Goal: Navigation & Orientation: Find specific page/section

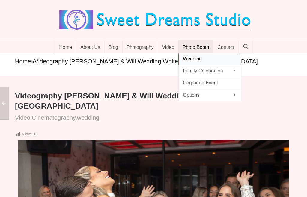
click at [223, 63] on span "Wedding" at bounding box center [210, 59] width 54 height 8
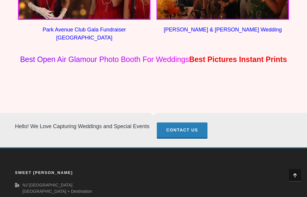
scroll to position [572, 0]
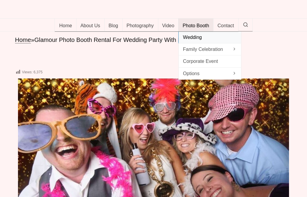
click at [193, 41] on span "Wedding" at bounding box center [210, 37] width 54 height 8
click at [202, 41] on span "Wedding" at bounding box center [210, 37] width 54 height 8
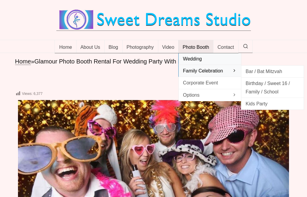
click at [270, 76] on span "Bar / Bat Mitzvah" at bounding box center [273, 71] width 54 height 8
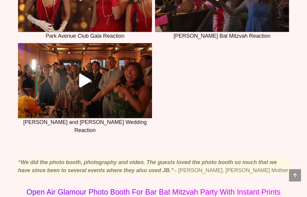
scroll to position [771, 0]
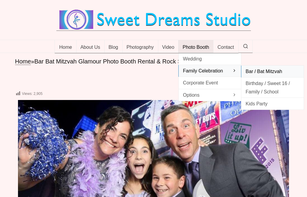
click at [265, 96] on span "Birthday / Sweet 16 / Family / School" at bounding box center [273, 87] width 54 height 16
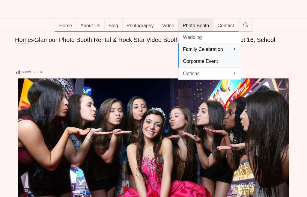
click at [213, 65] on span "Corporate Event" at bounding box center [210, 61] width 54 height 8
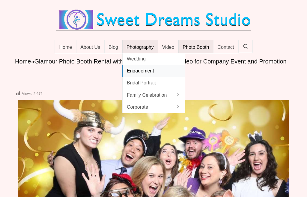
click at [150, 75] on span "Engagement" at bounding box center [154, 71] width 54 height 8
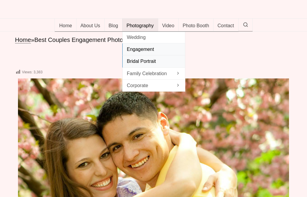
click at [141, 65] on span "Bridal Portrait" at bounding box center [154, 61] width 54 height 8
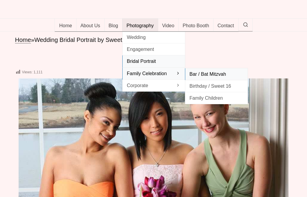
click at [208, 78] on span "Bar / Bat Mitzvah" at bounding box center [217, 74] width 54 height 8
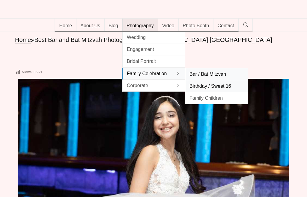
click at [208, 90] on span "Birthday / Sweet 16" at bounding box center [217, 86] width 54 height 8
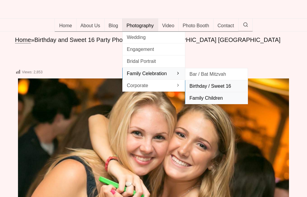
click at [201, 104] on link "Family Children" at bounding box center [216, 98] width 63 height 12
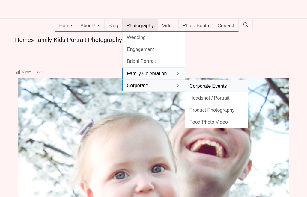
click at [220, 87] on span "Corporate Events" at bounding box center [217, 86] width 54 height 8
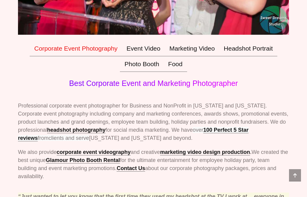
scroll to position [224, 0]
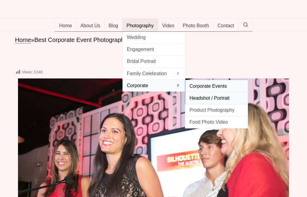
click at [211, 102] on span "Headshot / Portrait" at bounding box center [217, 98] width 54 height 8
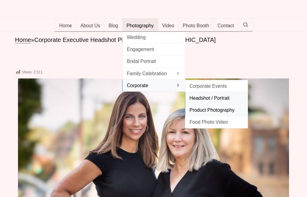
click at [203, 114] on span "Product Photography" at bounding box center [217, 110] width 54 height 8
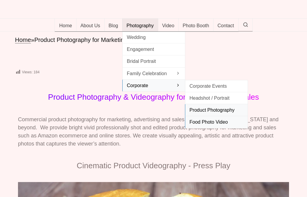
click at [198, 126] on span "Food Photo Video" at bounding box center [217, 122] width 54 height 8
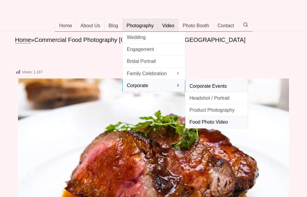
click at [211, 90] on span "Corporate Events" at bounding box center [217, 86] width 54 height 8
click at [213, 90] on span "Corporate Events" at bounding box center [217, 86] width 54 height 8
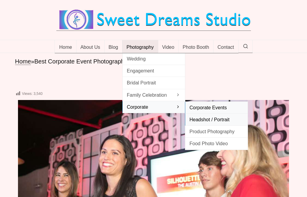
click at [207, 124] on span "Headshot / Portrait" at bounding box center [217, 120] width 54 height 8
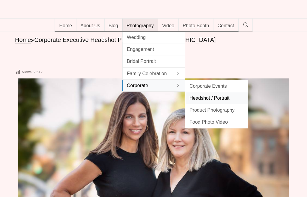
click at [209, 55] on div at bounding box center [153, 42] width 307 height 23
click at [210, 126] on span "Food Photo Video" at bounding box center [217, 122] width 54 height 8
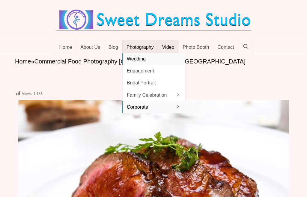
click at [149, 63] on span "Wedding" at bounding box center [154, 59] width 54 height 8
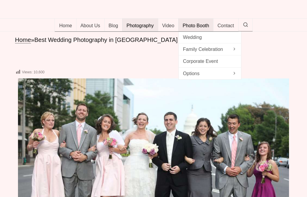
click at [270, 44] on p "Home » Best Wedding Photography in NJ NYC" at bounding box center [153, 40] width 277 height 8
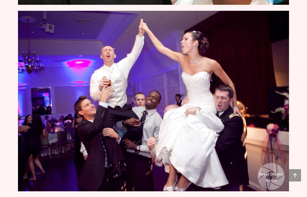
scroll to position [1457, 0]
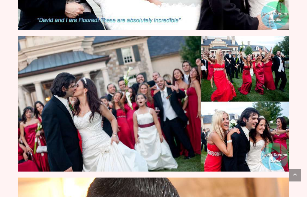
scroll to position [1096, 0]
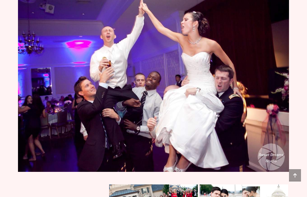
scroll to position [1478, 0]
